Goal: Find specific page/section: Find specific page/section

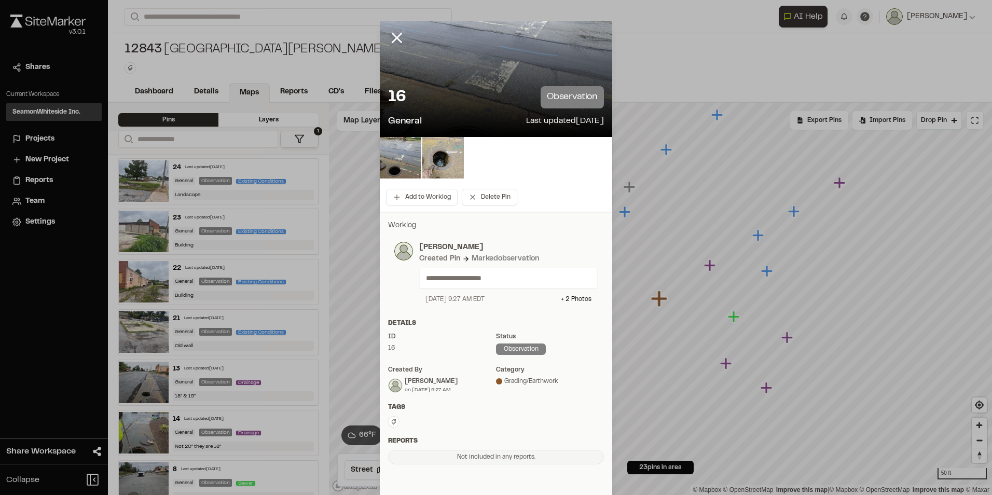
drag, startPoint x: 399, startPoint y: 38, endPoint x: 391, endPoint y: 38, distance: 8.3
click at [399, 38] on icon at bounding box center [397, 38] width 18 height 18
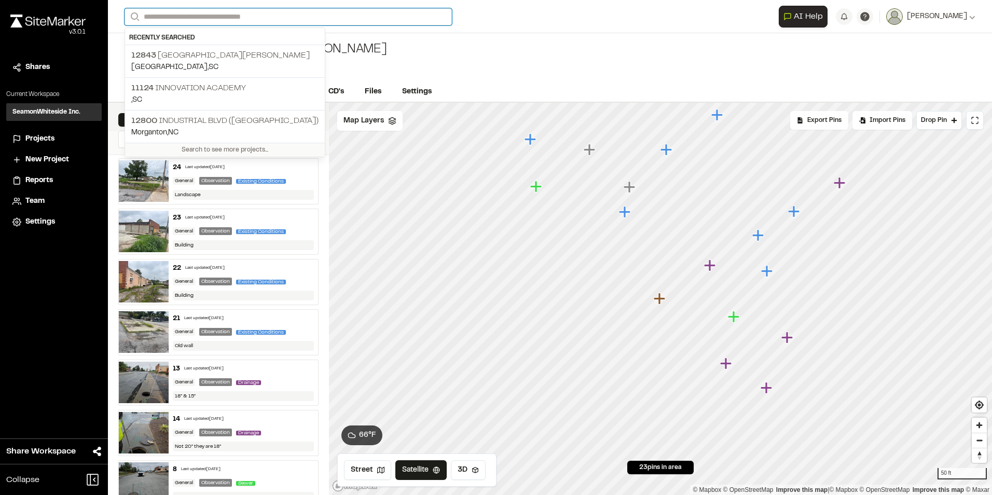
click at [254, 20] on input "Search" at bounding box center [287, 16] width 327 height 17
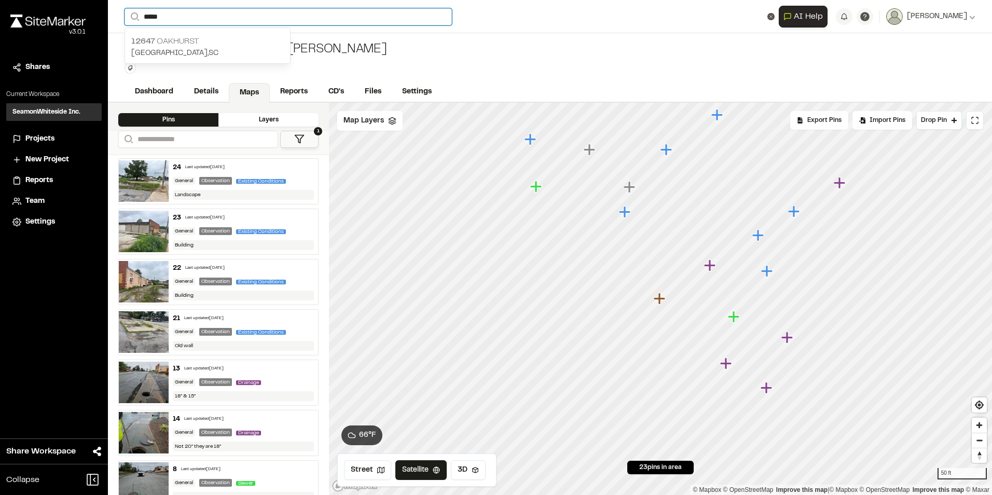
type input "*****"
click at [186, 44] on p "12647 [GEOGRAPHIC_DATA]" at bounding box center [207, 41] width 152 height 12
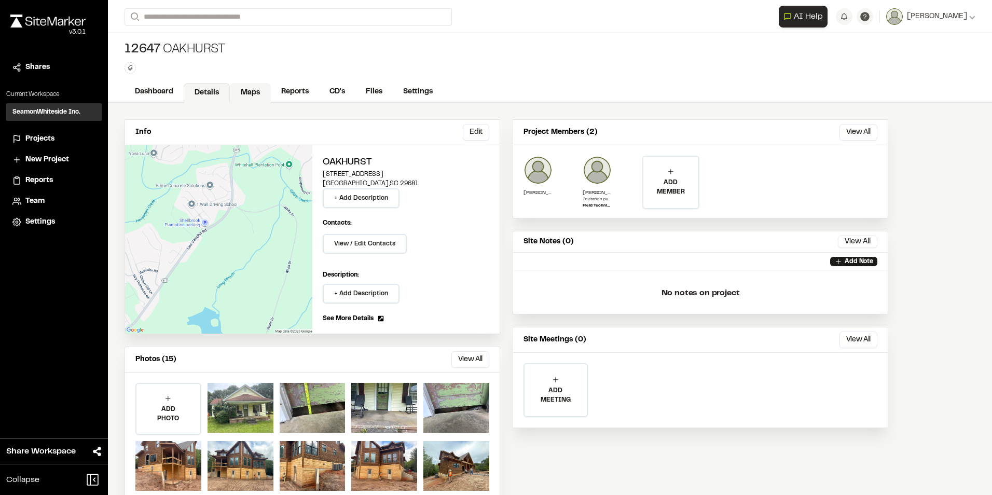
click at [255, 95] on link "Maps" at bounding box center [250, 93] width 41 height 20
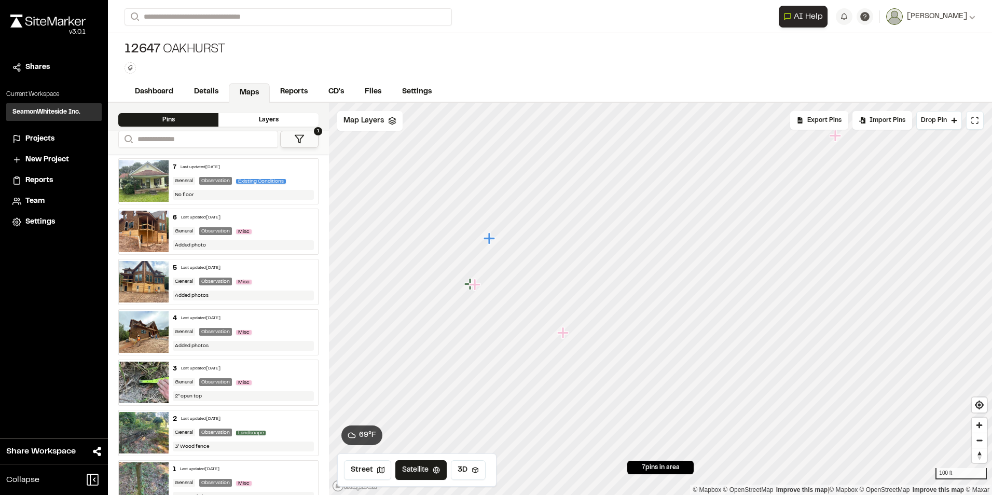
click at [471, 286] on icon "Map marker" at bounding box center [475, 284] width 13 height 13
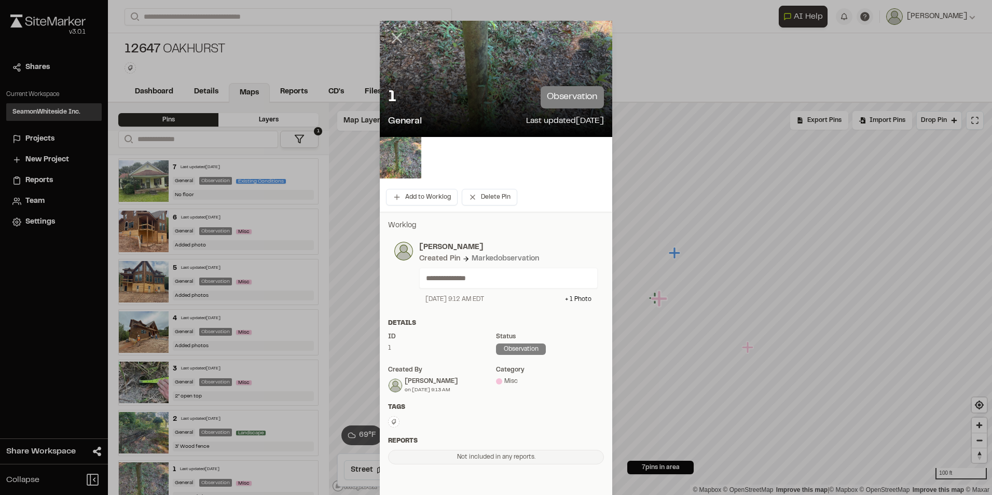
click at [393, 35] on icon at bounding box center [397, 38] width 18 height 18
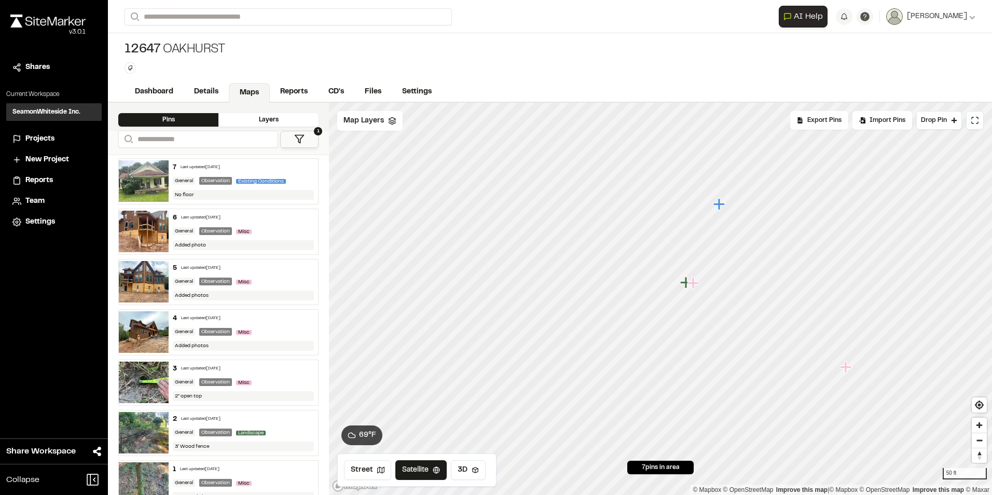
click at [698, 287] on icon "Map marker" at bounding box center [693, 282] width 13 height 13
click at [648, 298] on icon "Map marker" at bounding box center [651, 297] width 11 height 11
click at [819, 386] on icon "Map marker" at bounding box center [818, 382] width 11 height 11
click at [759, 179] on icon "Map marker" at bounding box center [757, 180] width 11 height 11
click at [672, 313] on icon "Map marker" at bounding box center [668, 308] width 13 height 13
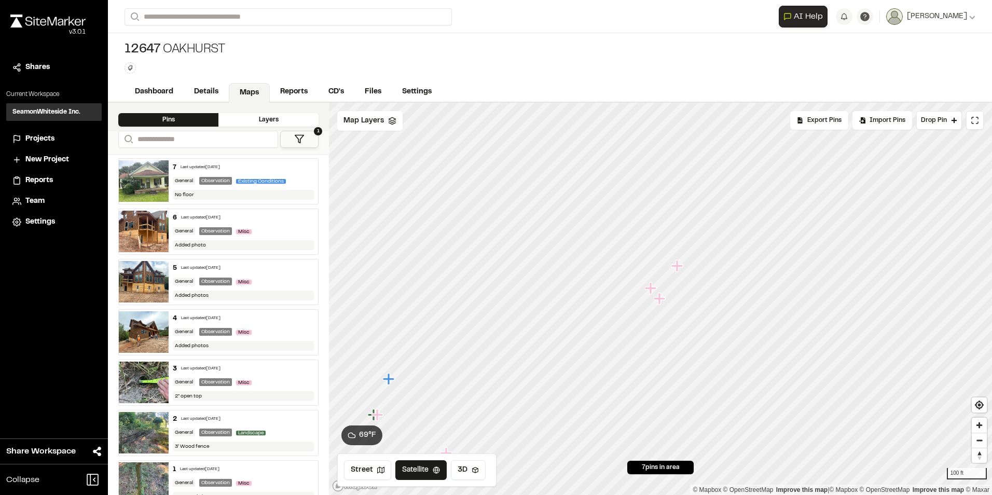
click at [680, 268] on icon "Map marker" at bounding box center [677, 265] width 13 height 13
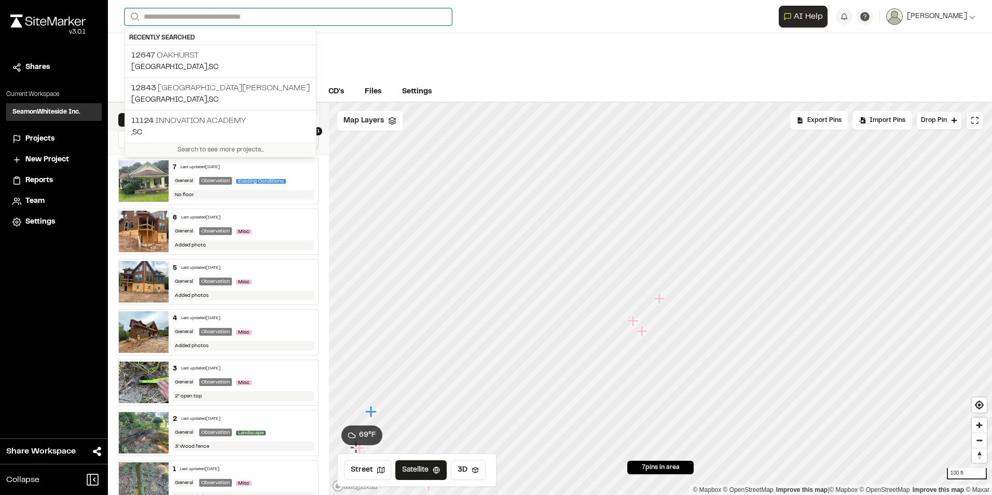
click at [227, 14] on input "Search" at bounding box center [287, 16] width 327 height 17
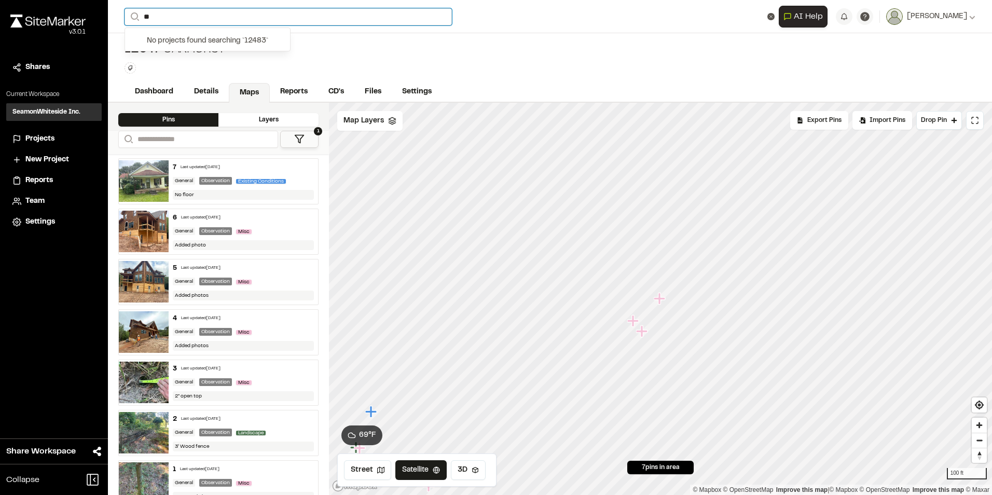
type input "*"
type input "*****"
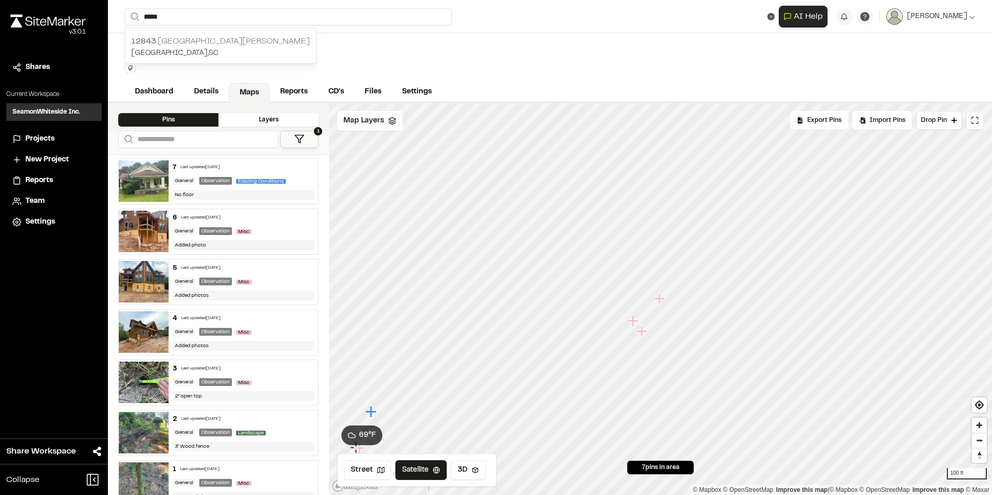
click at [214, 40] on p "[STREET_ADDRESS][PERSON_NAME]" at bounding box center [220, 41] width 178 height 12
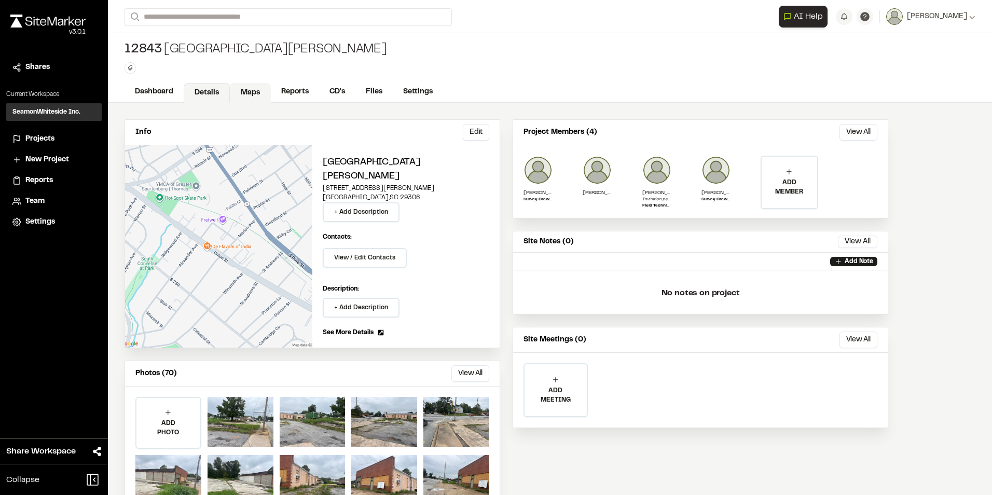
click at [252, 91] on link "Maps" at bounding box center [250, 93] width 41 height 20
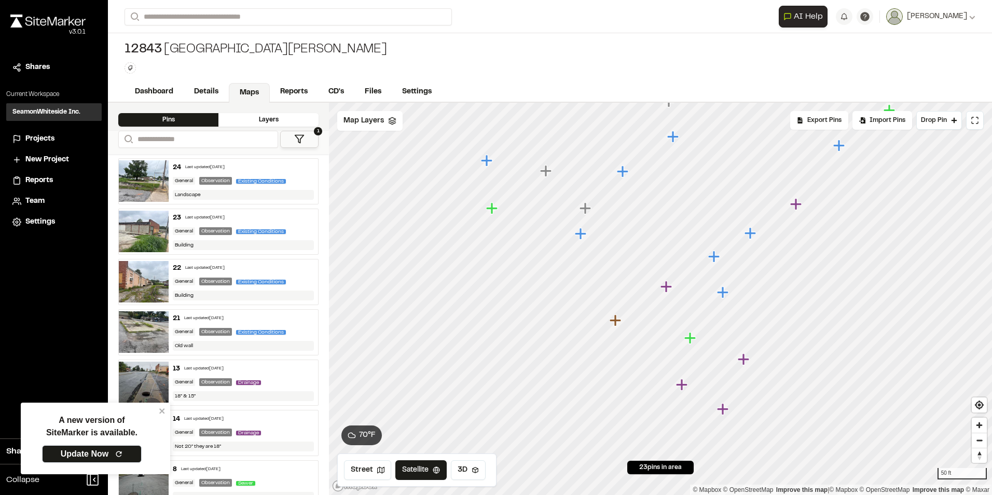
click at [667, 289] on icon "Map marker" at bounding box center [665, 286] width 11 height 11
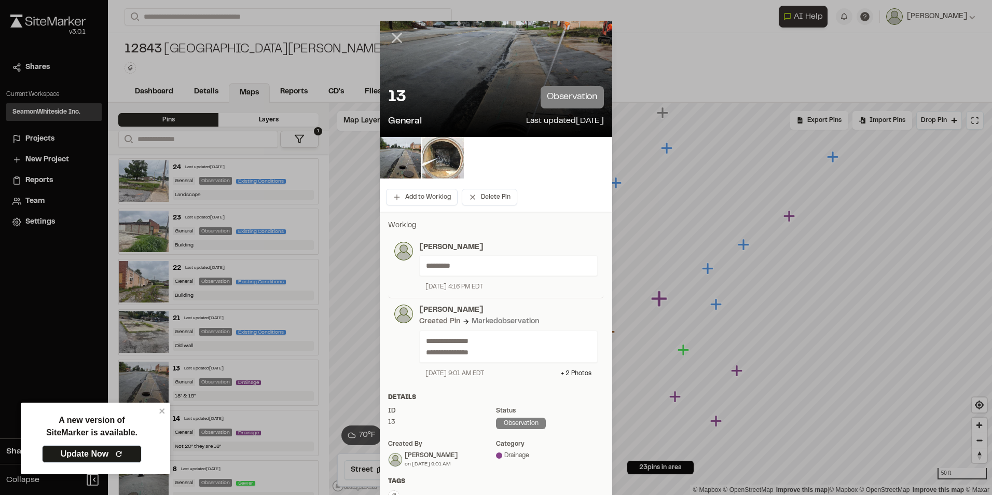
click at [395, 40] on line at bounding box center [397, 38] width 9 height 9
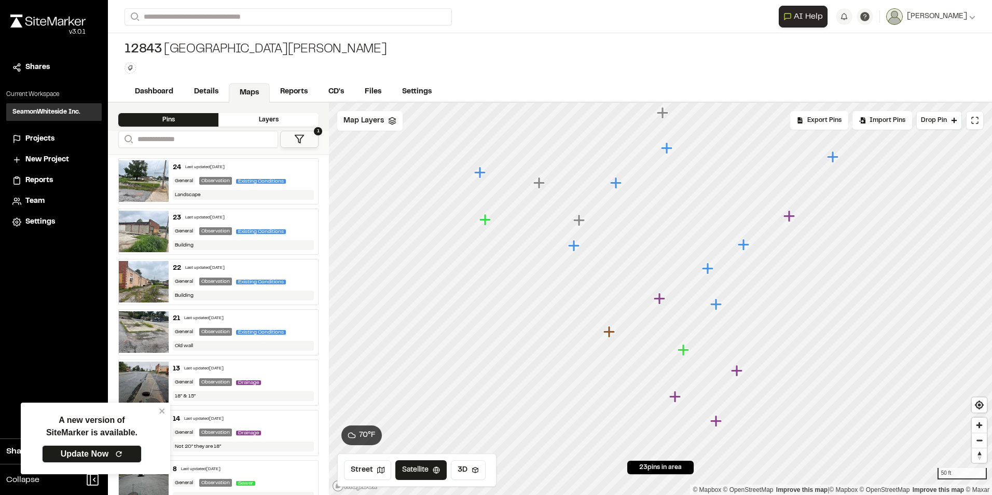
click at [685, 350] on icon "Map marker" at bounding box center [682, 349] width 11 height 11
